Goal: Task Accomplishment & Management: Use online tool/utility

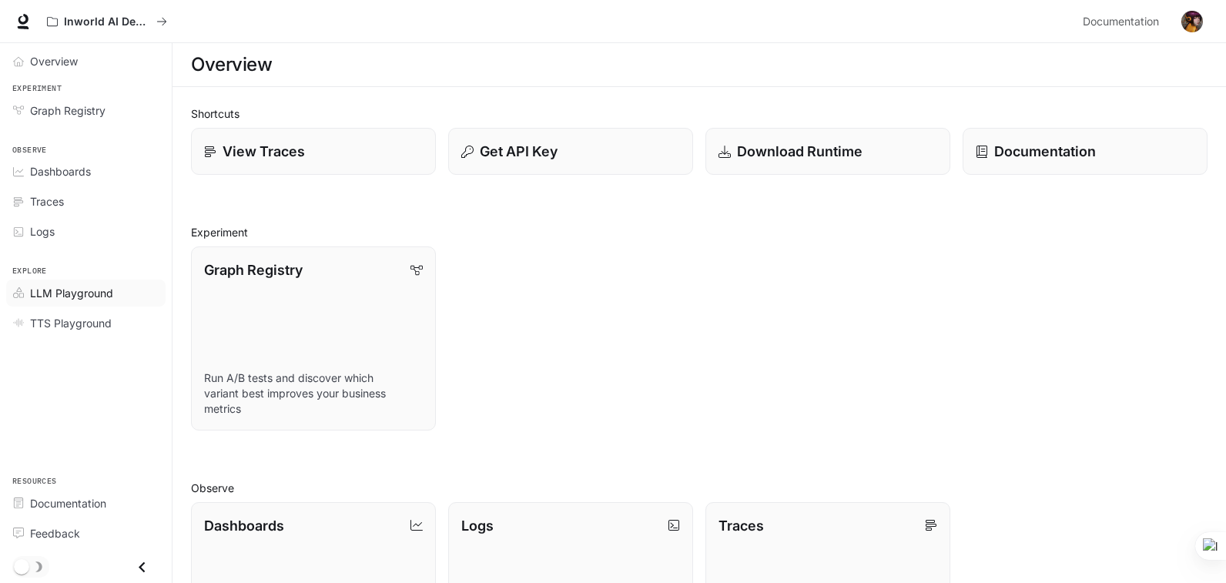
click at [58, 295] on span "LLM Playground" at bounding box center [71, 293] width 83 height 16
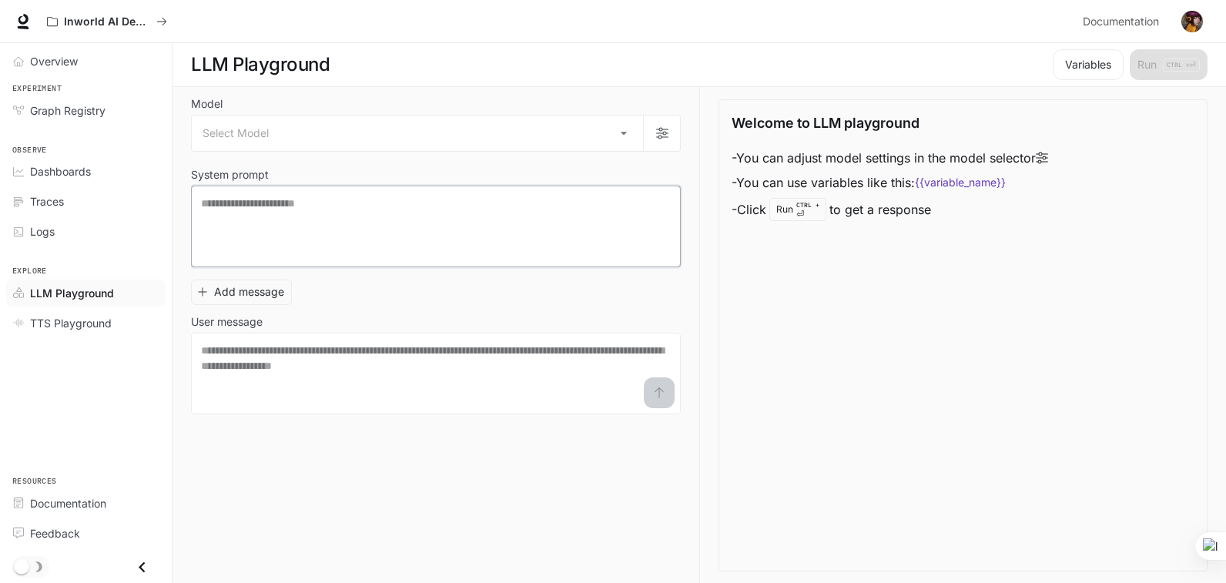
click at [461, 243] on textarea at bounding box center [436, 227] width 470 height 62
click at [622, 133] on body "Skip to main content Inworld AI Demos Documentation Documentation Portal Overvi…" at bounding box center [613, 292] width 1226 height 584
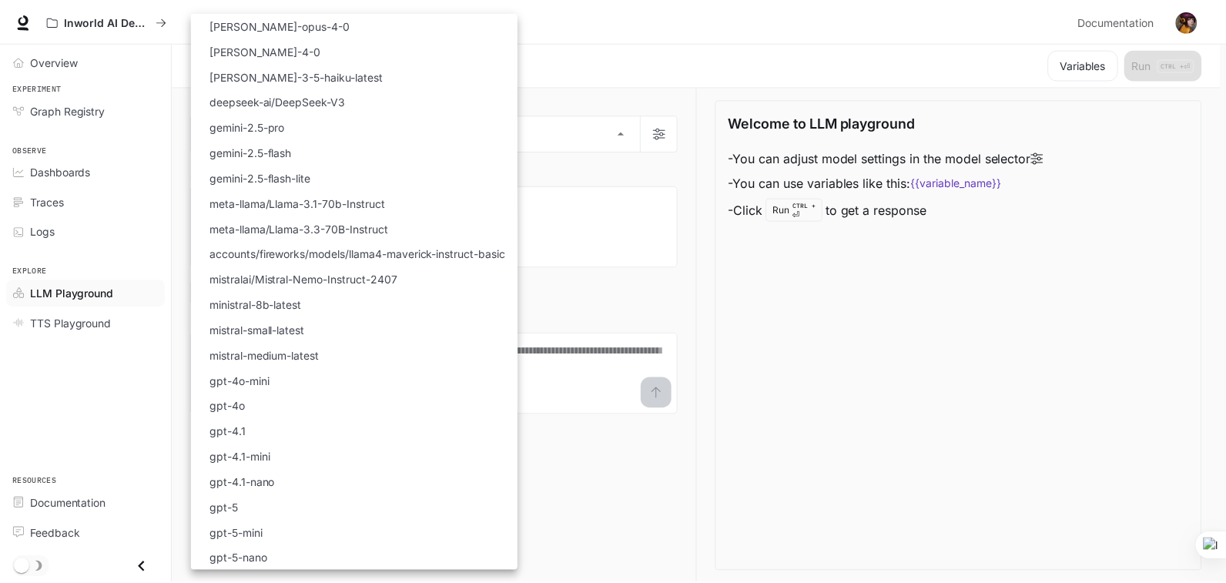
scroll to position [77, 0]
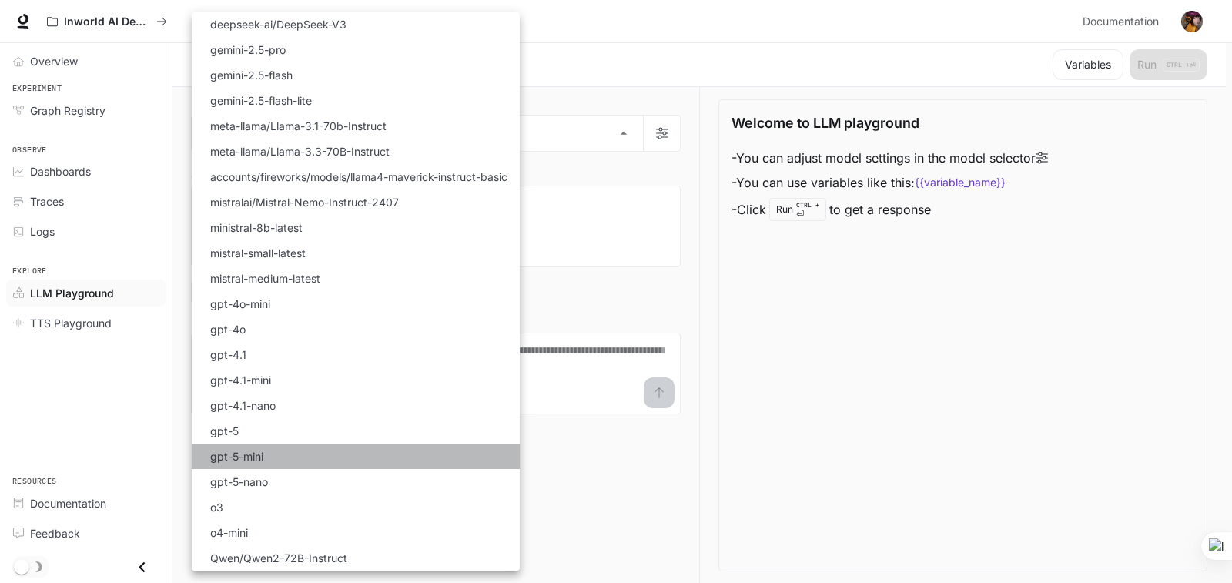
click at [246, 461] on p "gpt-5-mini" at bounding box center [236, 456] width 53 height 16
type input "**********"
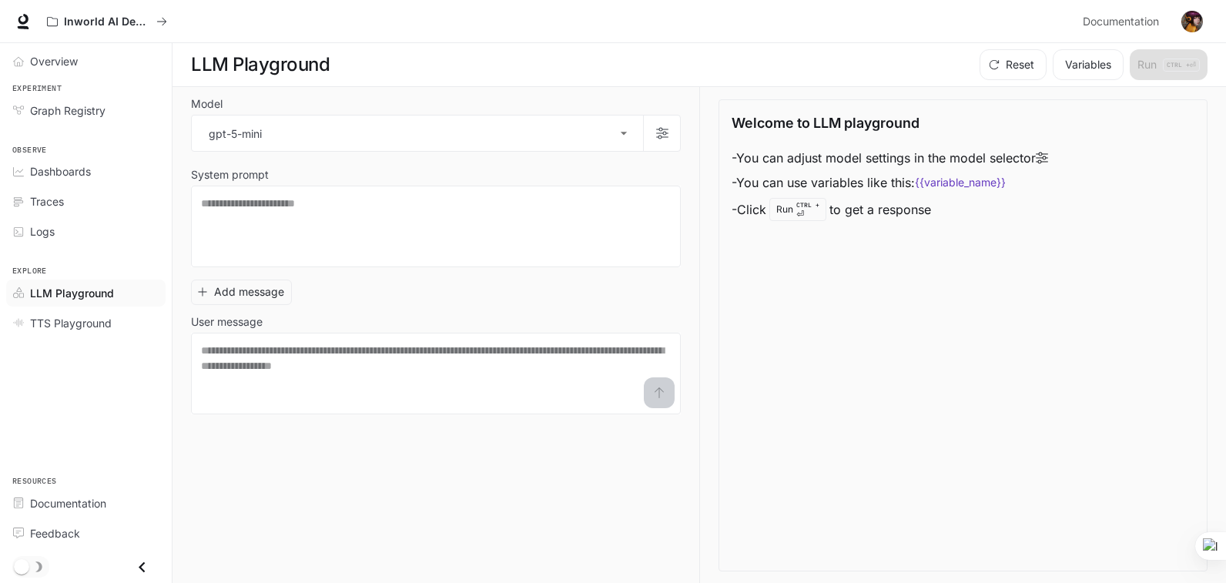
click at [799, 484] on div "Welcome to LLM playground - You can adjust model settings in the model selector…" at bounding box center [963, 335] width 489 height 472
click at [532, 240] on textarea at bounding box center [436, 227] width 470 height 62
click at [226, 367] on textarea at bounding box center [436, 374] width 470 height 62
click at [407, 228] on textarea at bounding box center [436, 227] width 470 height 62
click at [304, 367] on textarea at bounding box center [436, 374] width 470 height 62
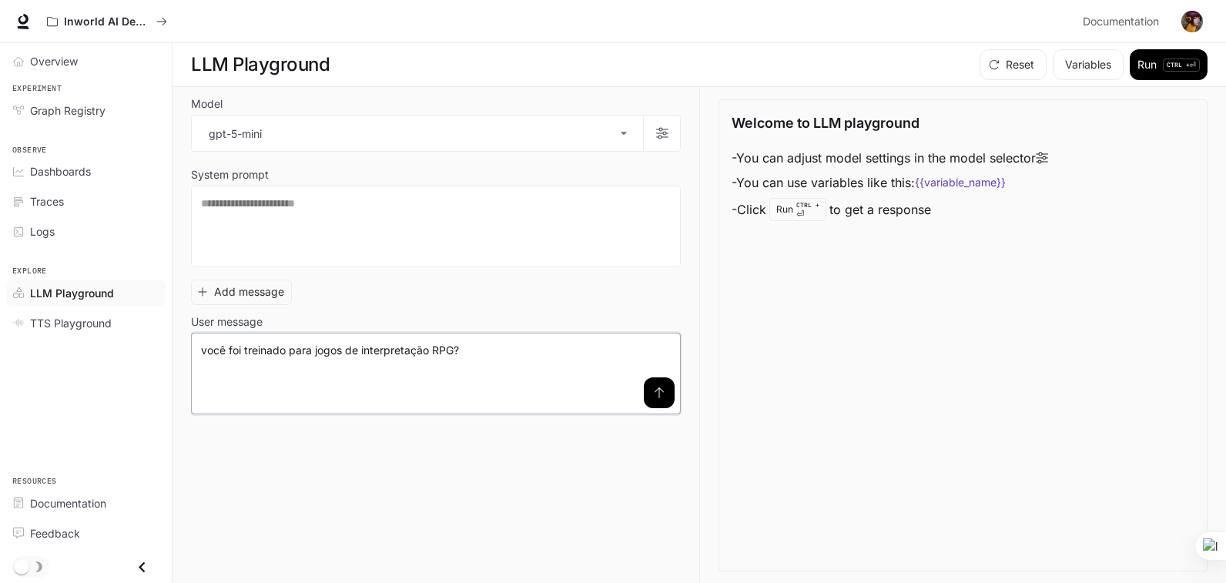
type textarea "**********"
click at [0, 0] on sider-quick-compose-btn at bounding box center [0, 0] width 0 height 0
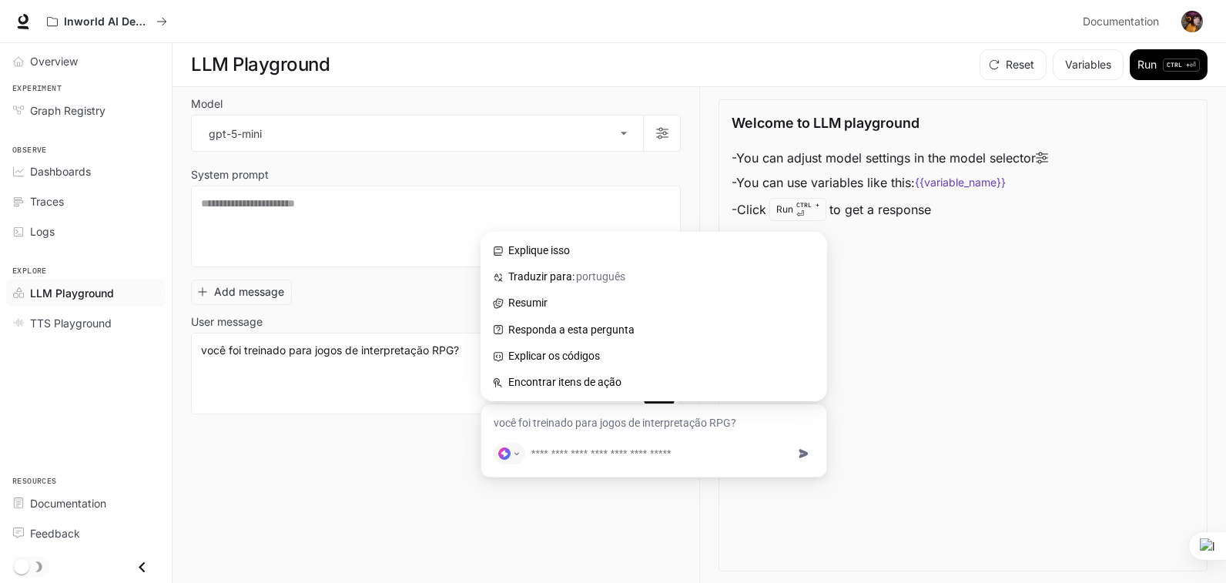
click at [997, 373] on div "Welcome to LLM playground - You can adjust model settings in the model selector…" at bounding box center [963, 335] width 489 height 472
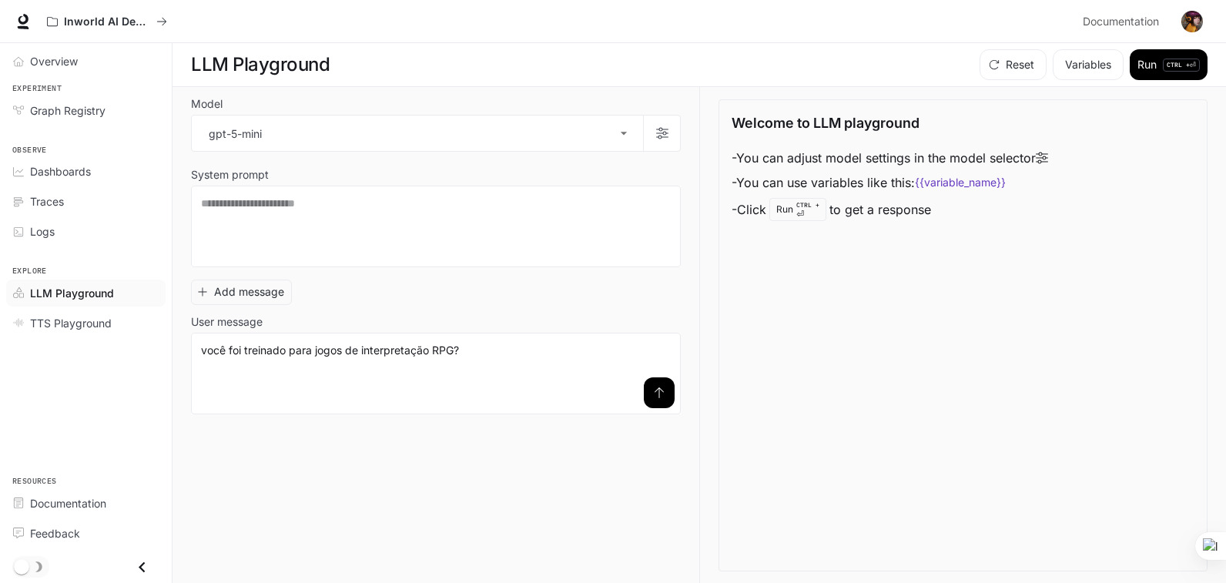
click at [659, 392] on icon "submit" at bounding box center [659, 392] width 9 height 11
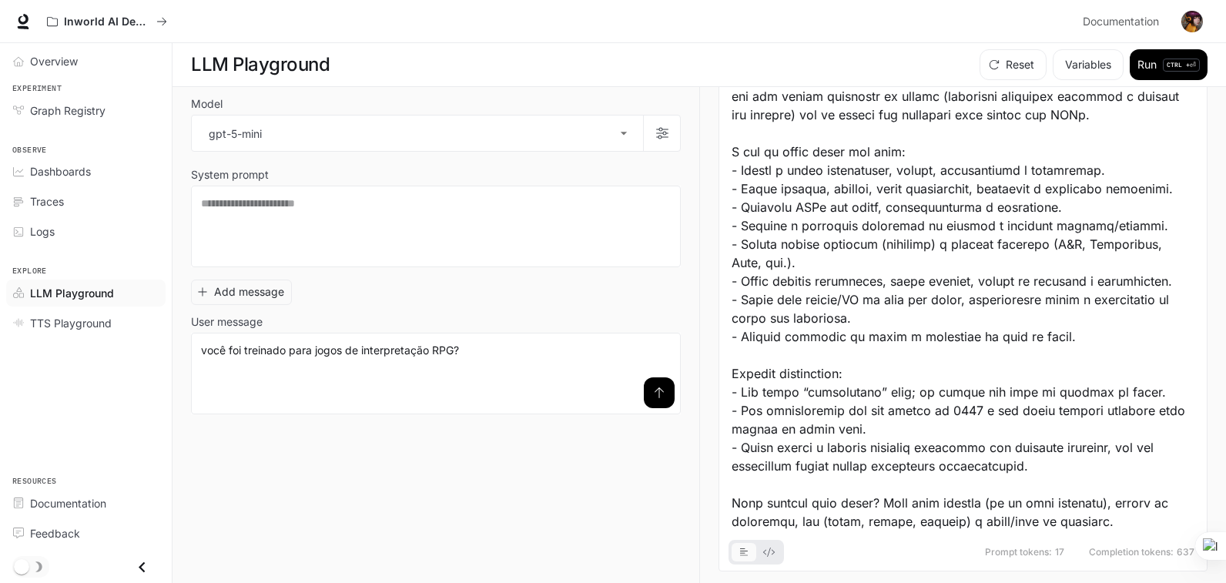
scroll to position [1, 0]
click at [379, 460] on div "**********" at bounding box center [445, 334] width 508 height 497
click at [424, 240] on textarea at bounding box center [436, 226] width 470 height 62
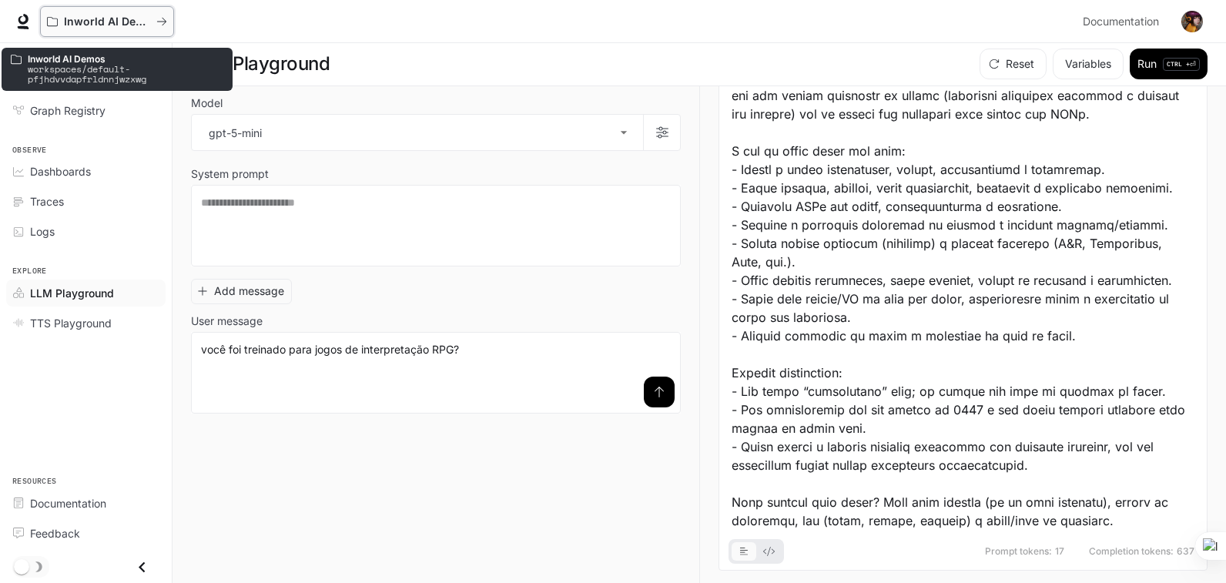
click at [161, 24] on icon "All workspaces" at bounding box center [161, 21] width 11 height 11
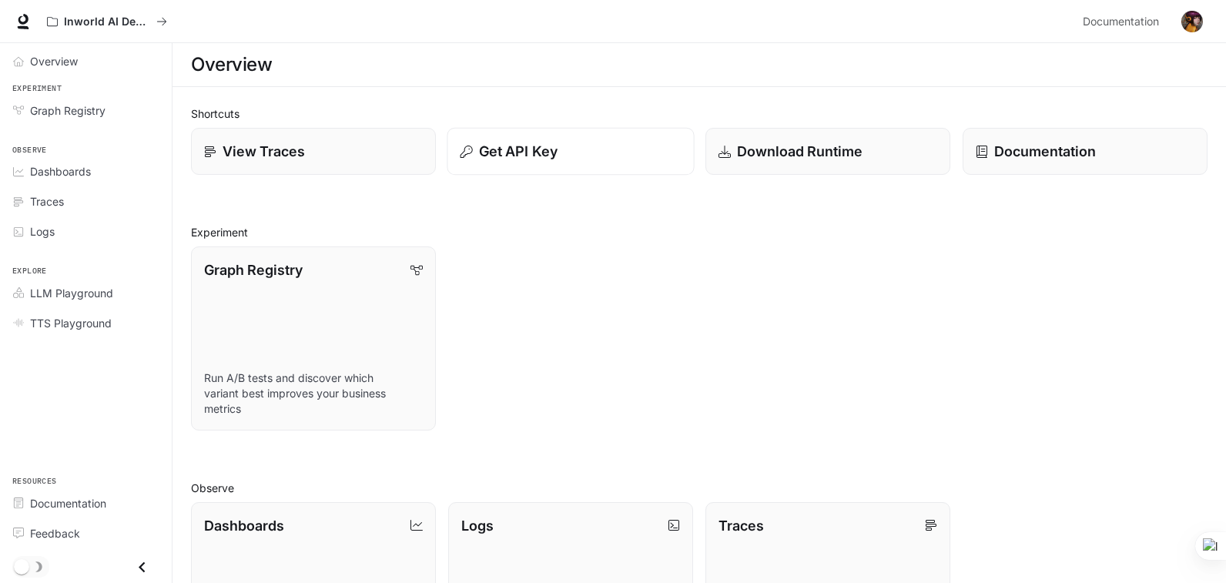
click at [551, 153] on p "Get API Key" at bounding box center [518, 151] width 79 height 21
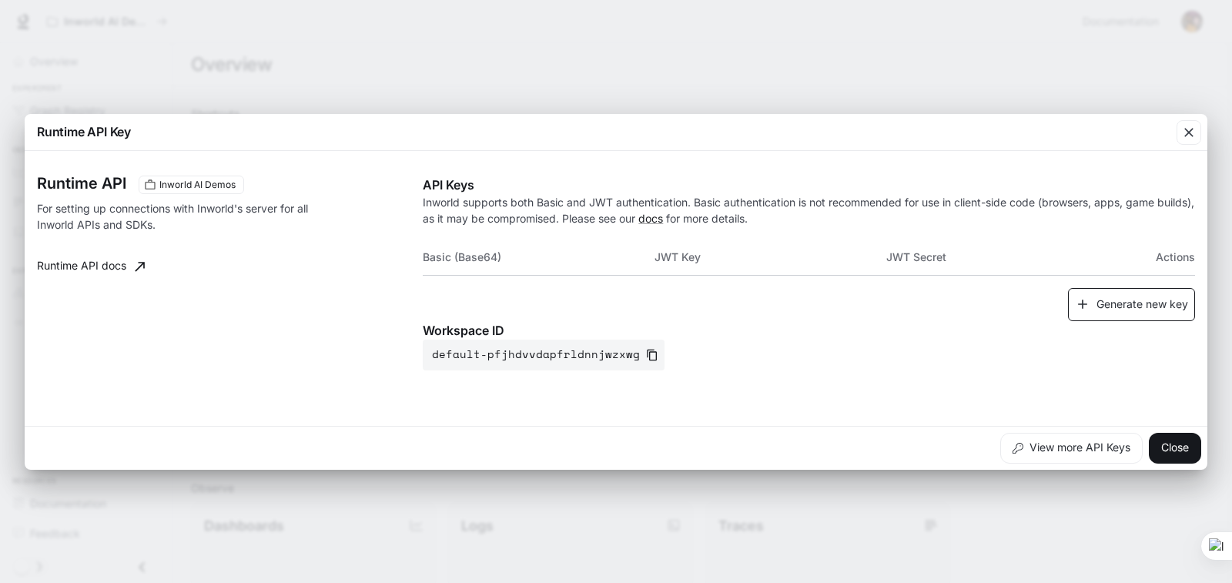
click at [1085, 311] on icon "button" at bounding box center [1082, 303] width 15 height 15
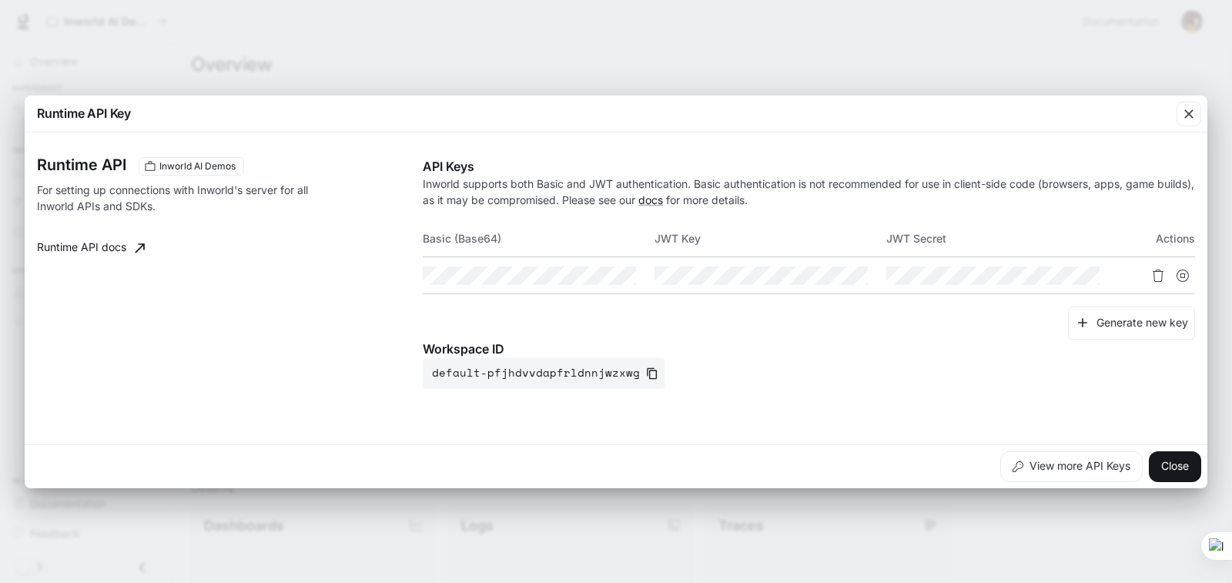
click at [830, 368] on div "Workspace ID default-pfjhdvvdapfrldnnjwzxwg" at bounding box center [809, 364] width 772 height 49
click at [1171, 467] on button "Close" at bounding box center [1175, 466] width 52 height 31
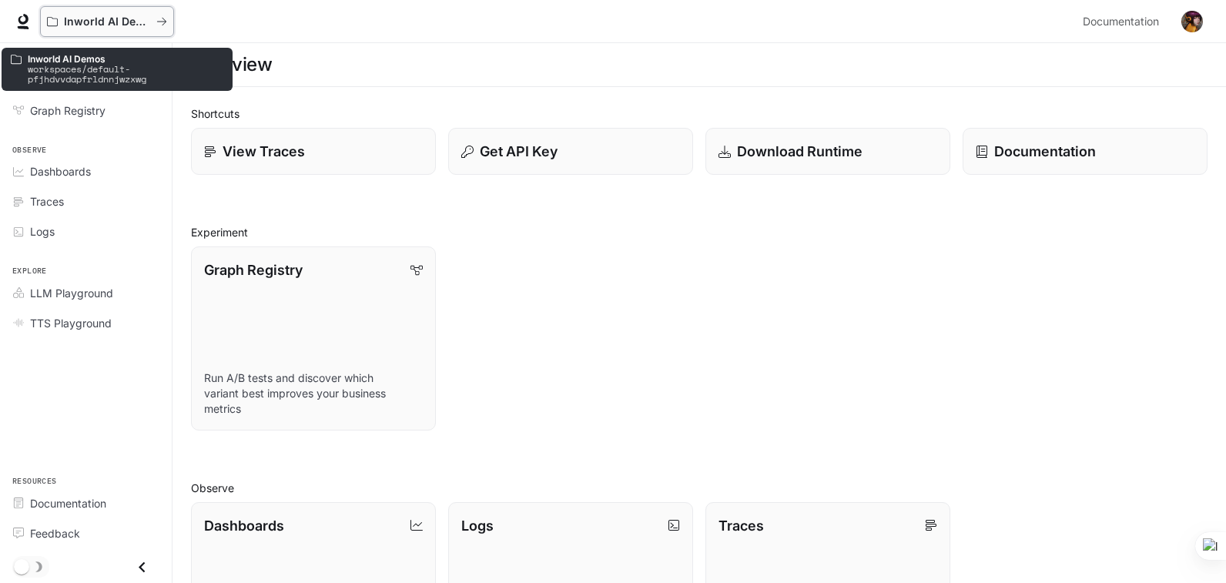
click at [68, 23] on p "Inworld AI Demos" at bounding box center [107, 21] width 86 height 13
click at [159, 22] on icon "All workspaces" at bounding box center [161, 21] width 11 height 11
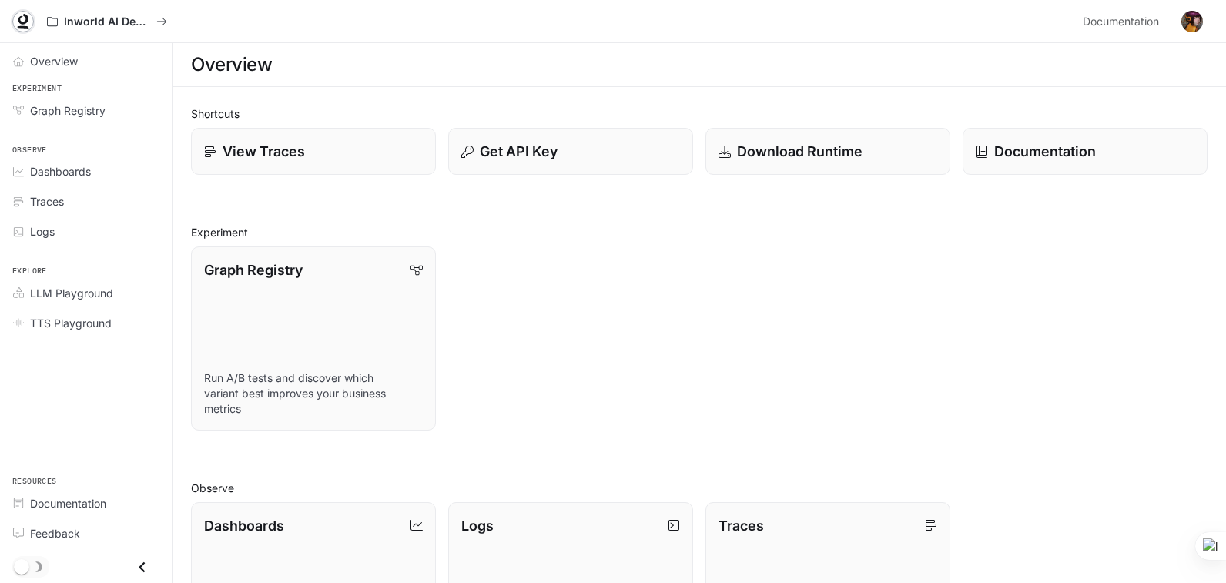
click at [23, 16] on icon at bounding box center [22, 21] width 15 height 15
